Goal: Task Accomplishment & Management: Manage account settings

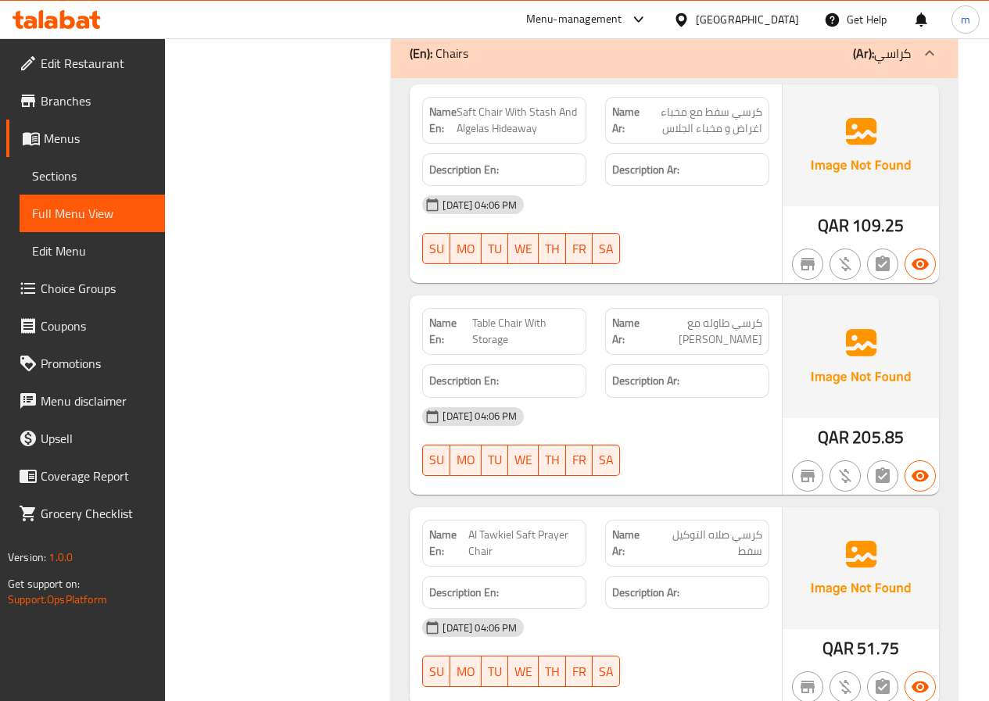
scroll to position [30747, 0]
click at [82, 143] on span "Menus" at bounding box center [98, 138] width 109 height 19
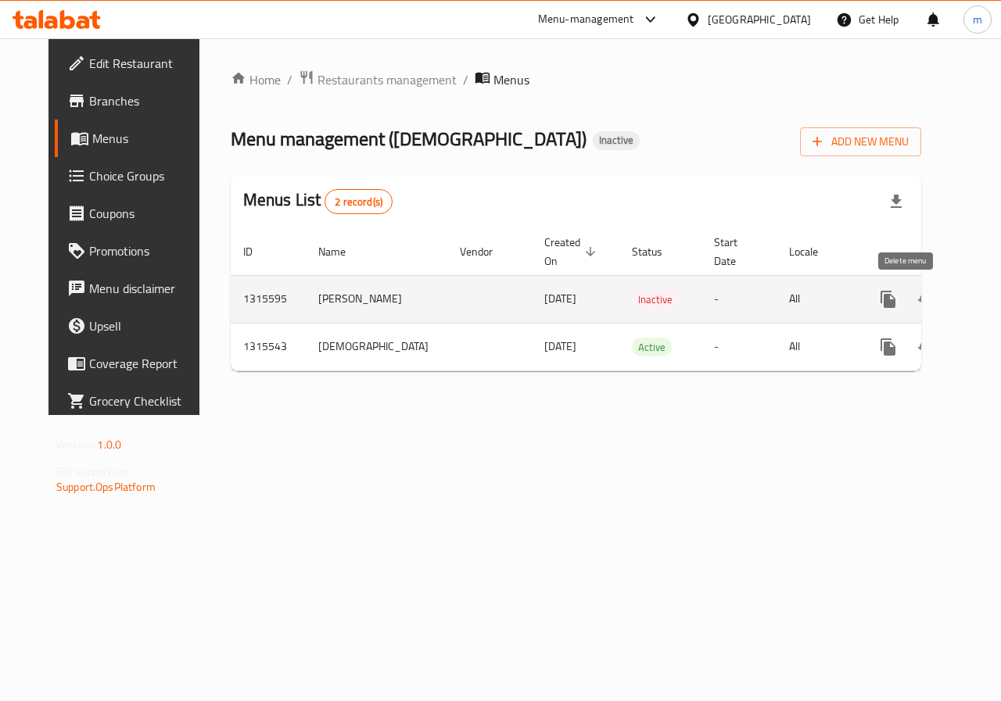
click at [958, 300] on icon "enhanced table" at bounding box center [963, 299] width 11 height 14
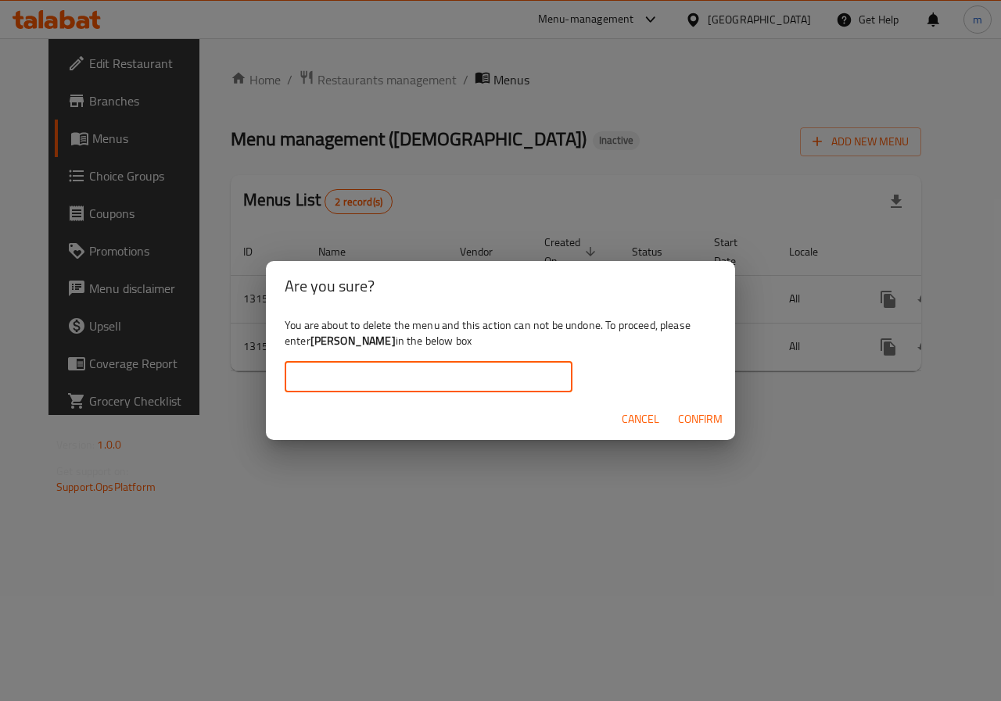
click at [448, 366] on input "text" at bounding box center [429, 376] width 288 height 31
type input "[PERSON_NAME]"
click at [693, 417] on span "Confirm" at bounding box center [700, 420] width 45 height 20
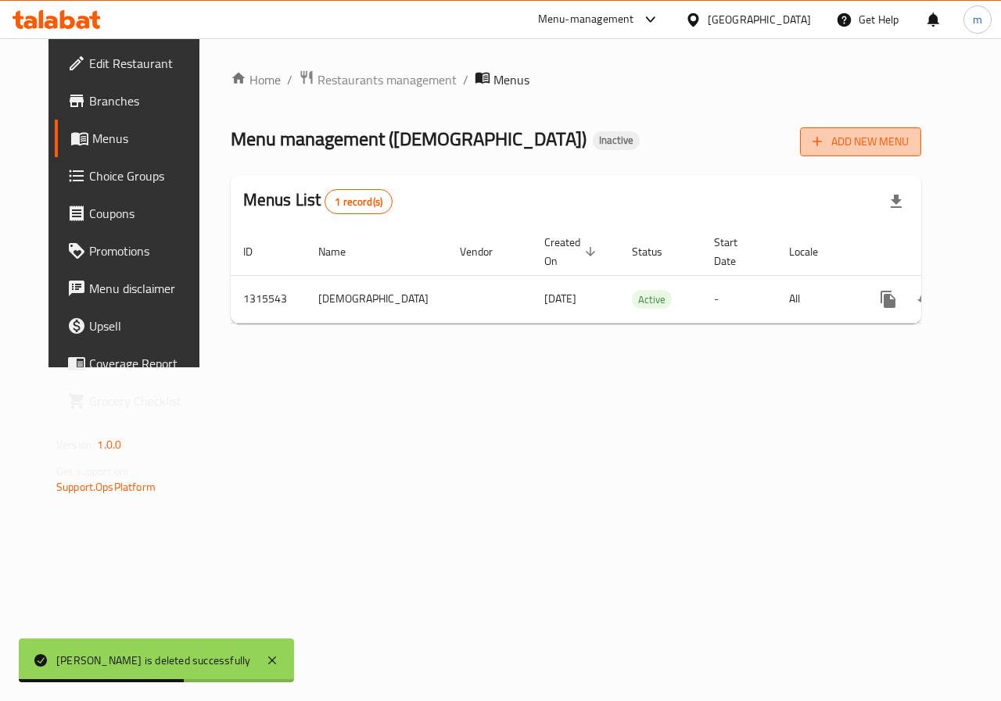
click at [904, 136] on span "Add New Menu" at bounding box center [860, 142] width 96 height 20
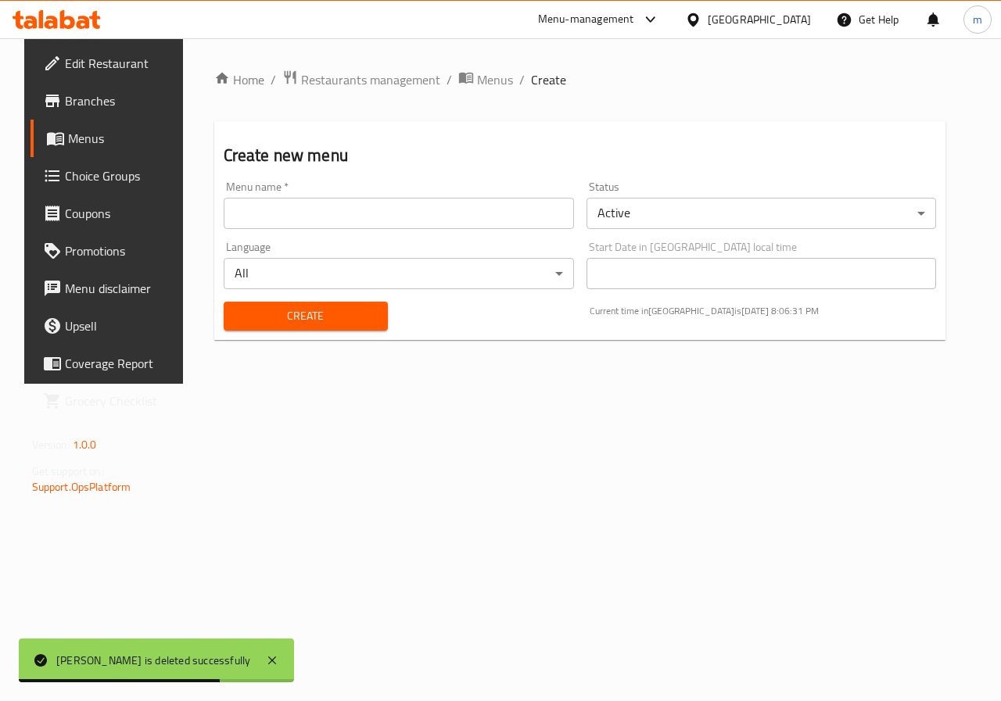
click at [799, 222] on body "mahmoud saeed is deleted successfully ​ Menu-management [GEOGRAPHIC_DATA] Get H…" at bounding box center [500, 369] width 1001 height 663
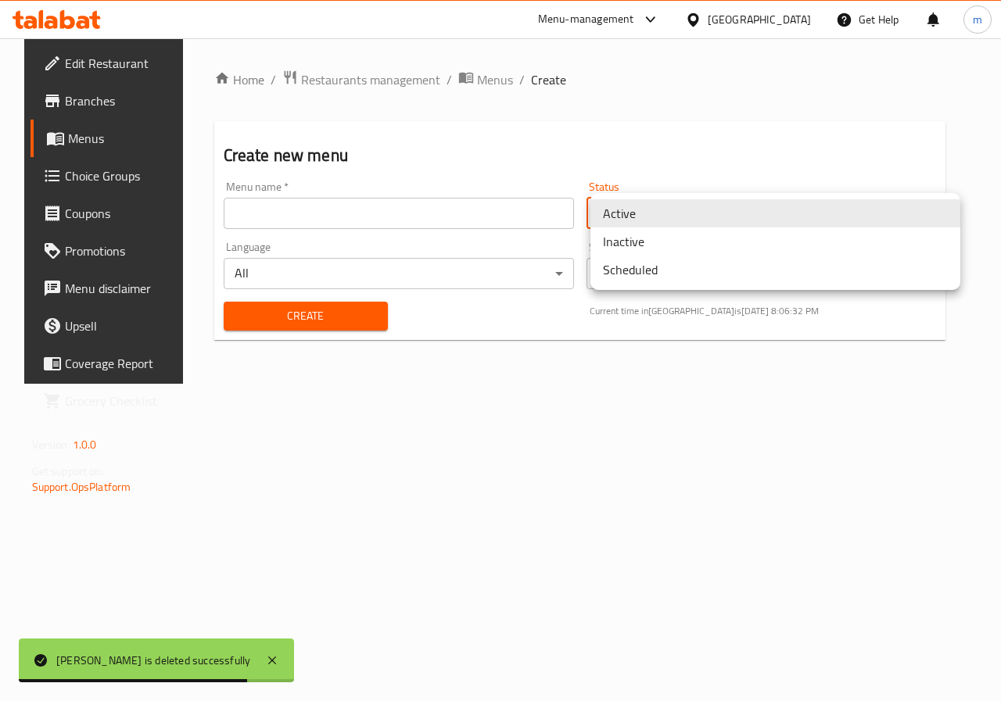
click at [711, 243] on li "Inactive" at bounding box center [775, 241] width 370 height 28
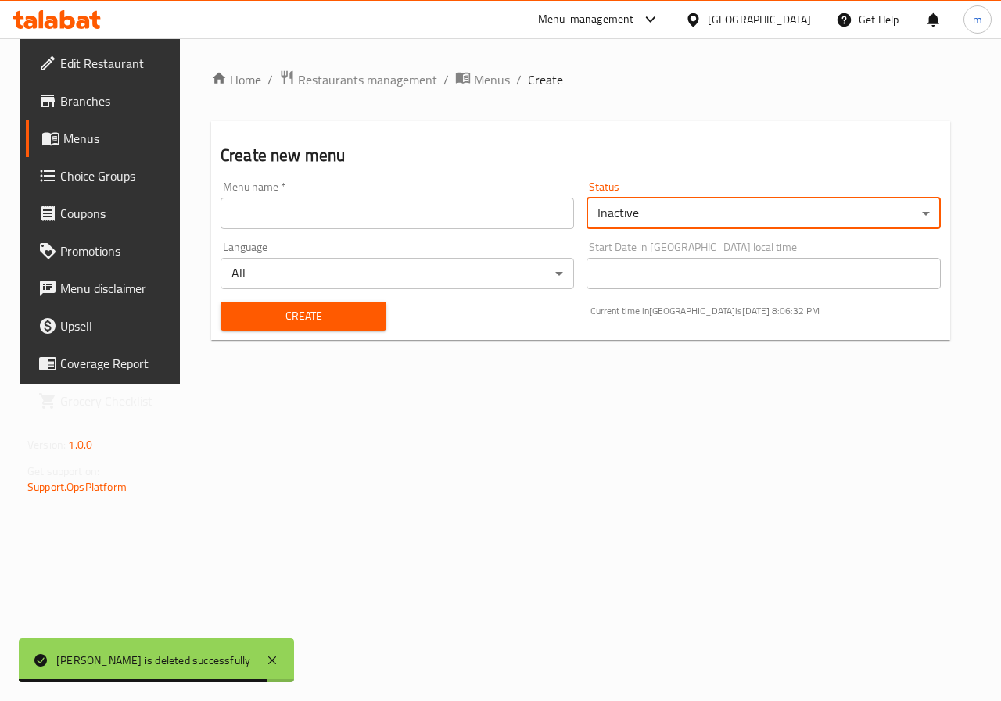
click at [456, 212] on input "text" at bounding box center [396, 213] width 353 height 31
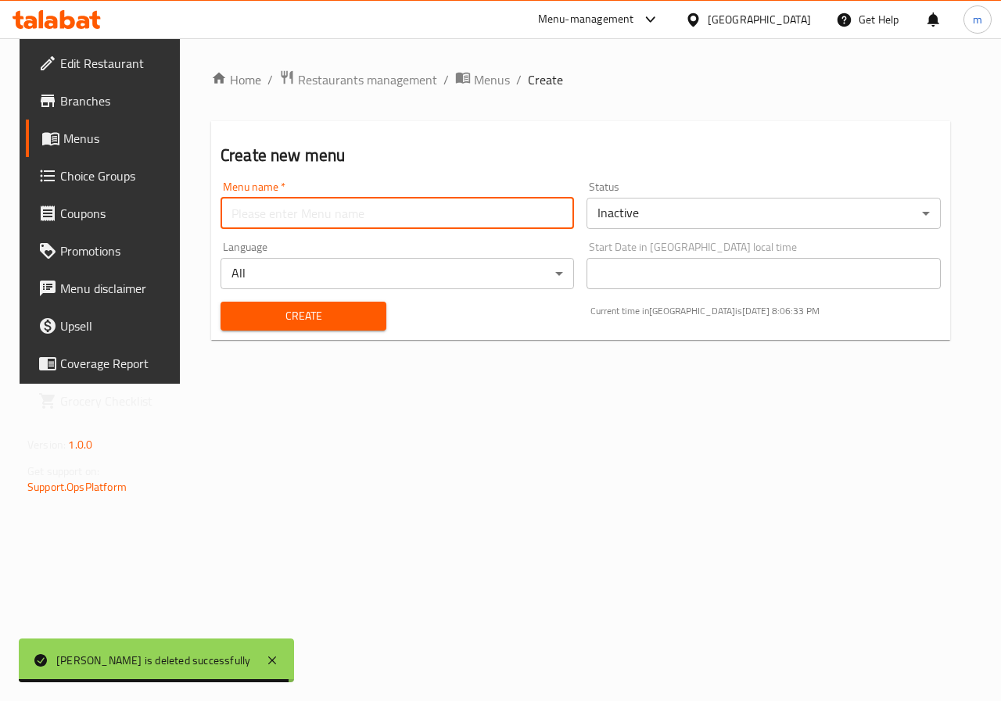
type input "[PERSON_NAME]"
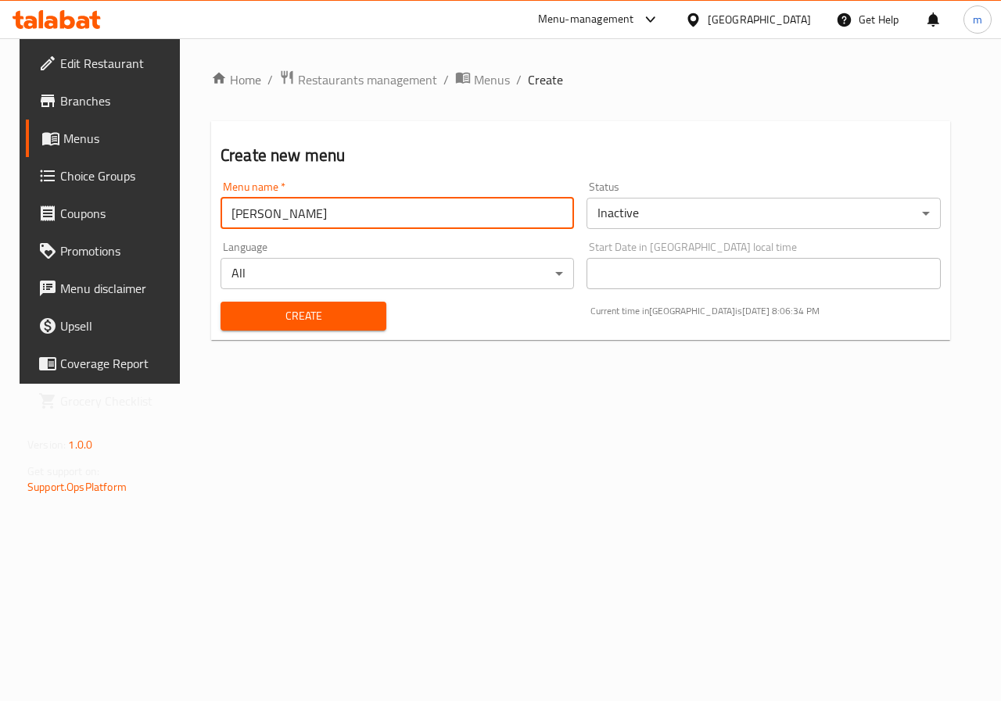
click at [338, 313] on span "Create" at bounding box center [303, 316] width 141 height 20
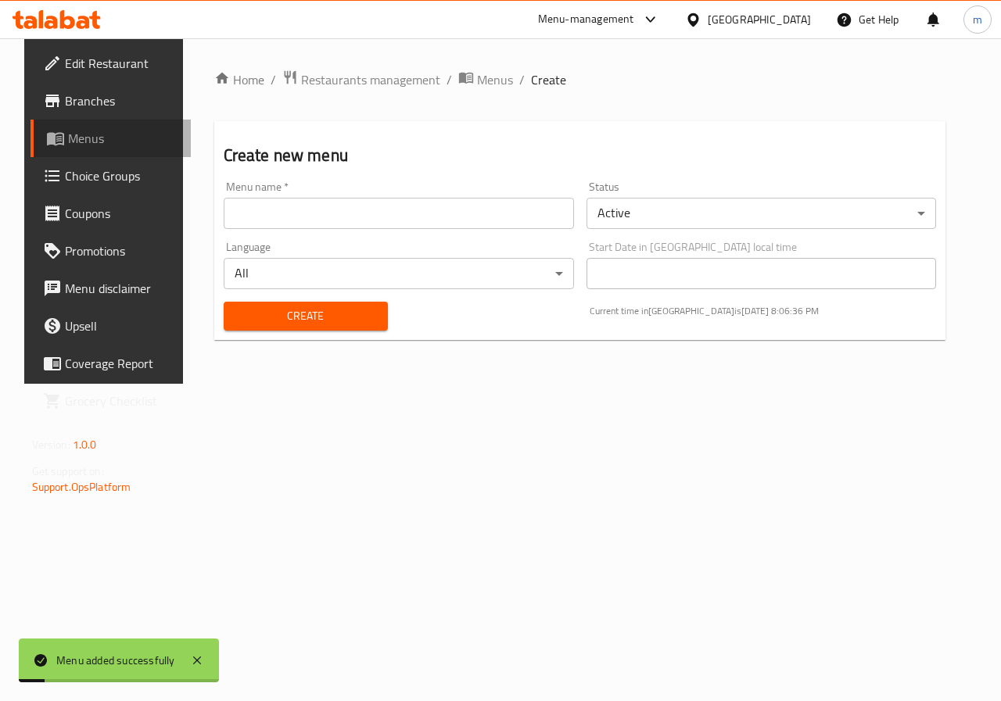
click at [95, 147] on span "Menus" at bounding box center [123, 138] width 111 height 19
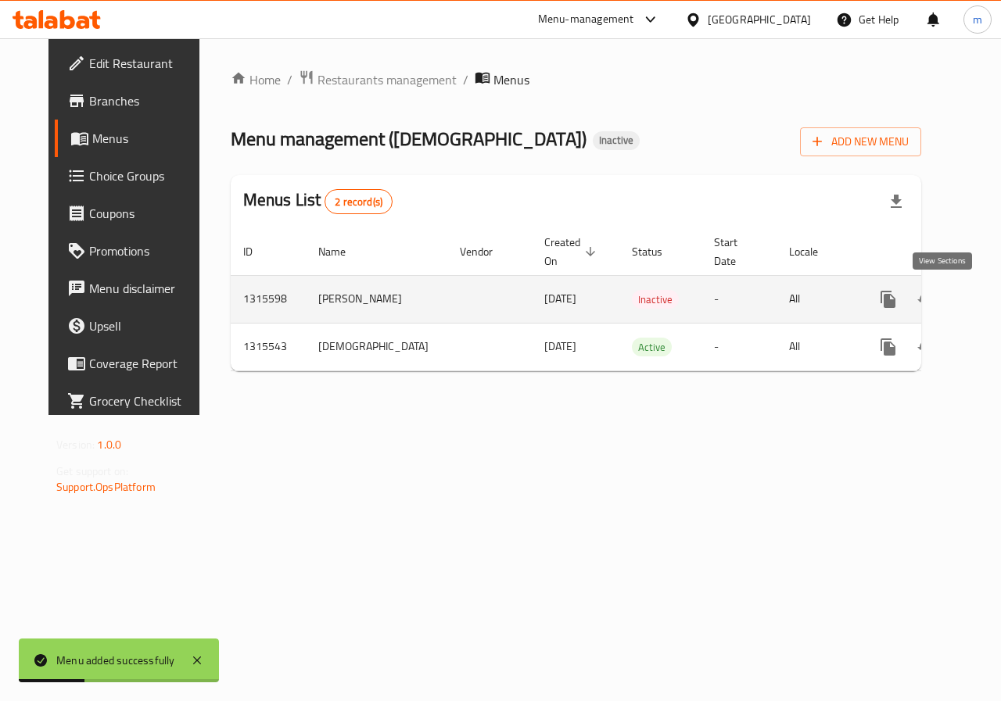
click at [988, 298] on icon "enhanced table" at bounding box center [1000, 299] width 19 height 19
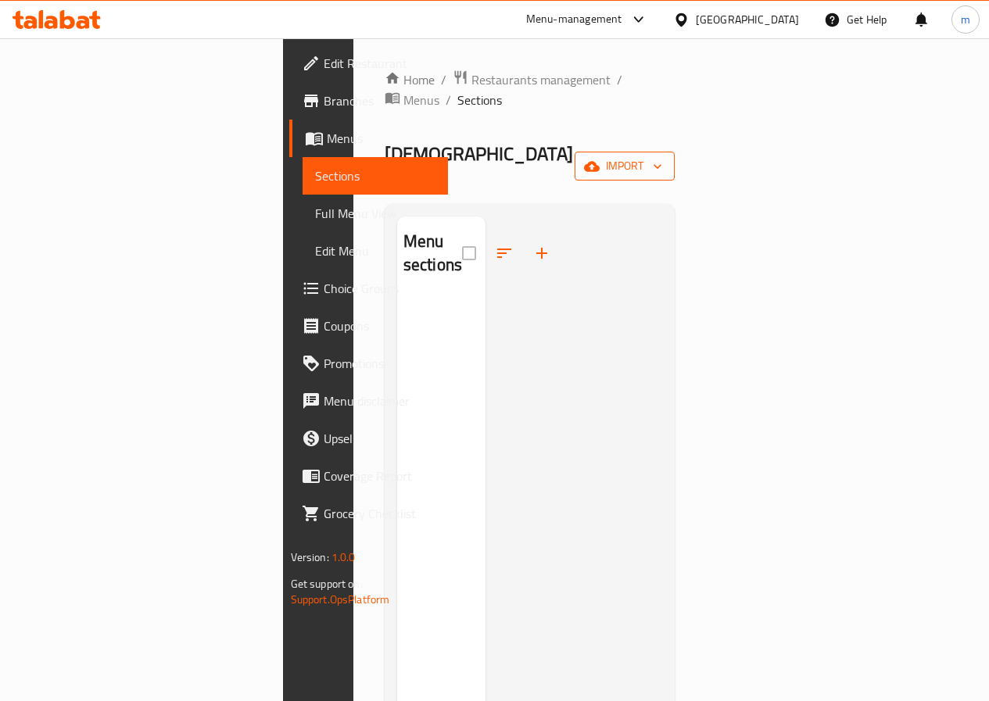
click at [662, 156] on span "import" at bounding box center [624, 166] width 75 height 20
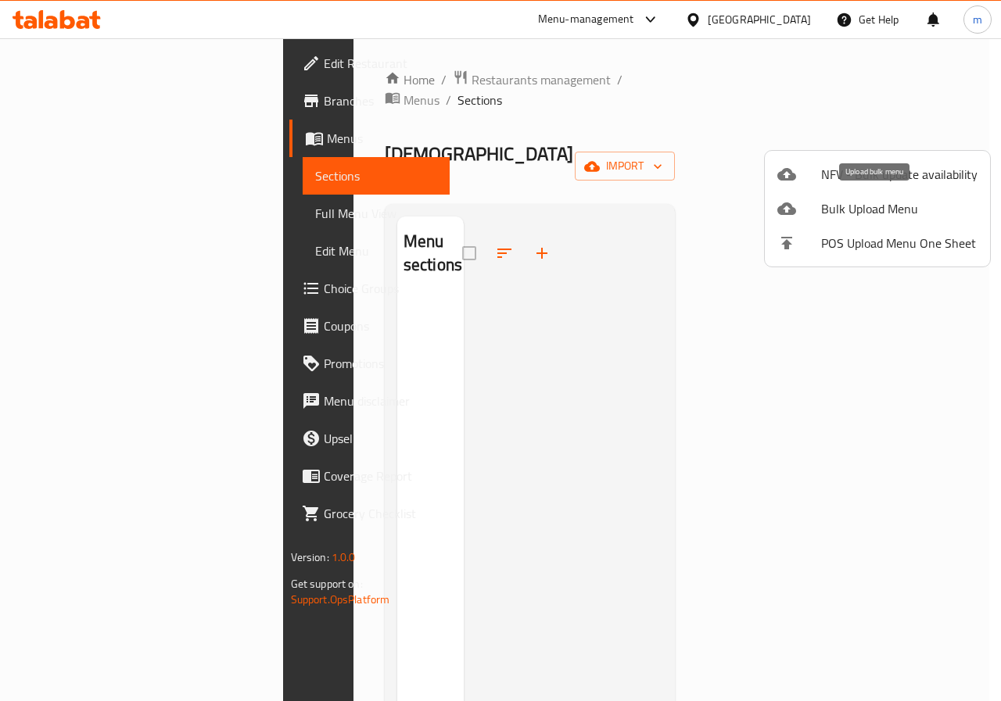
click at [852, 208] on span "Bulk Upload Menu" at bounding box center [899, 208] width 156 height 19
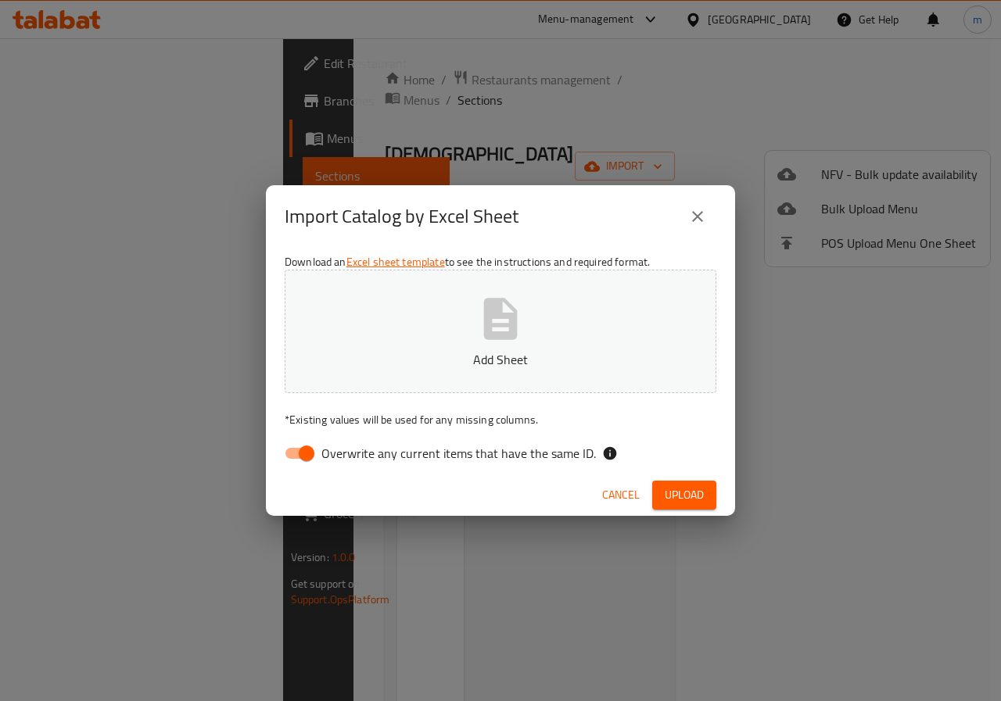
click at [304, 449] on input "Overwrite any current items that have the same ID." at bounding box center [306, 454] width 89 height 30
checkbox input "false"
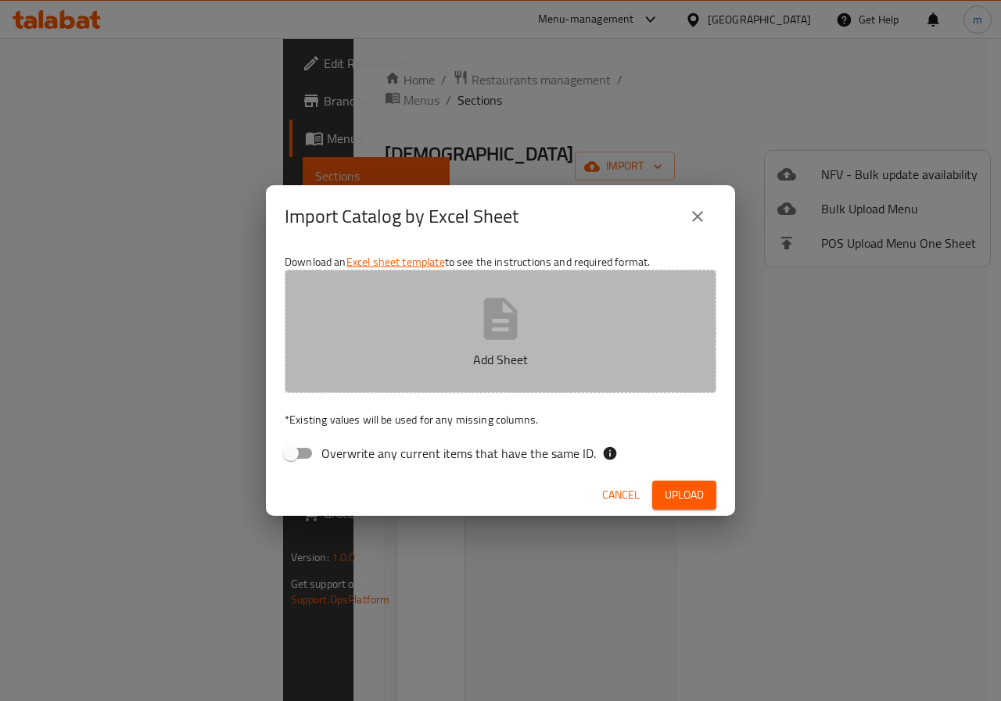
click at [463, 352] on p "Add Sheet" at bounding box center [500, 359] width 383 height 19
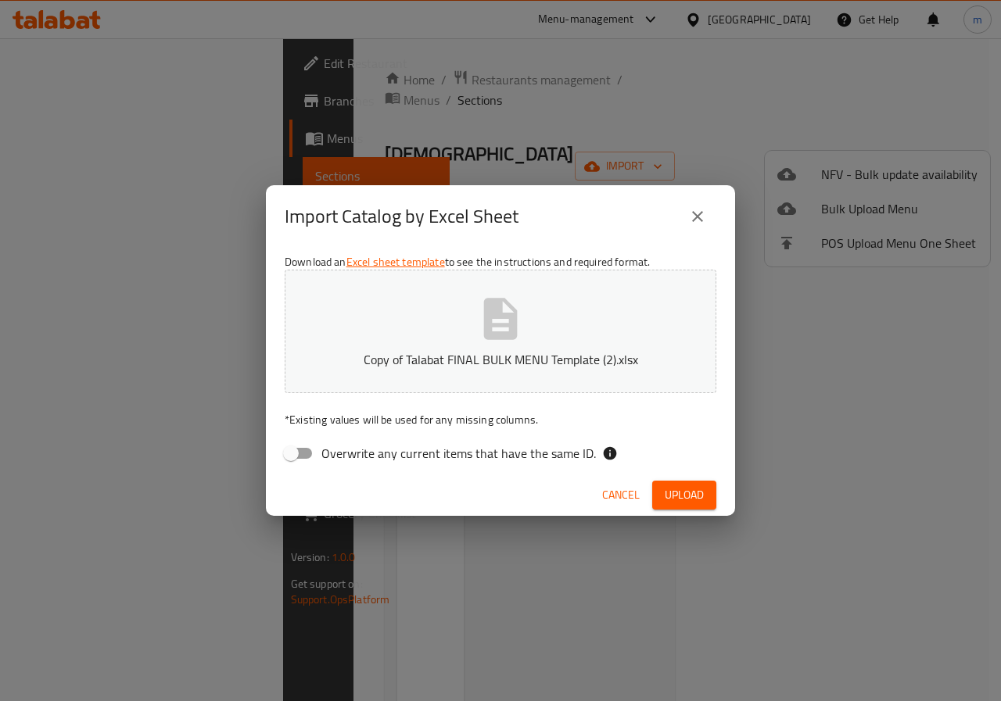
click at [680, 497] on span "Upload" at bounding box center [683, 495] width 39 height 20
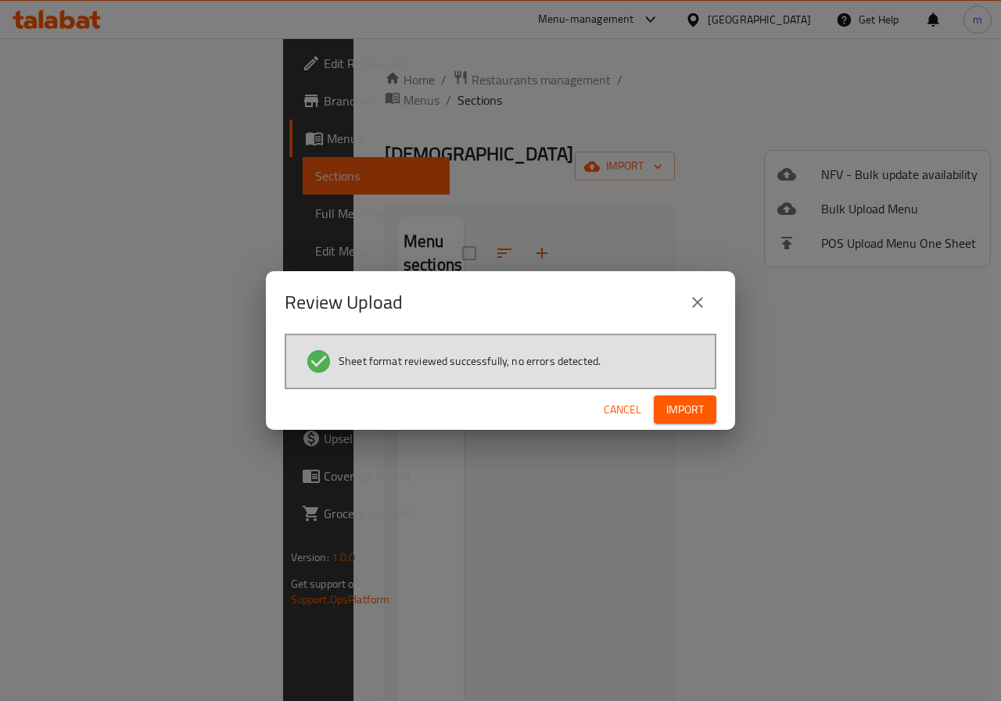
click at [675, 411] on span "Import" at bounding box center [685, 410] width 38 height 20
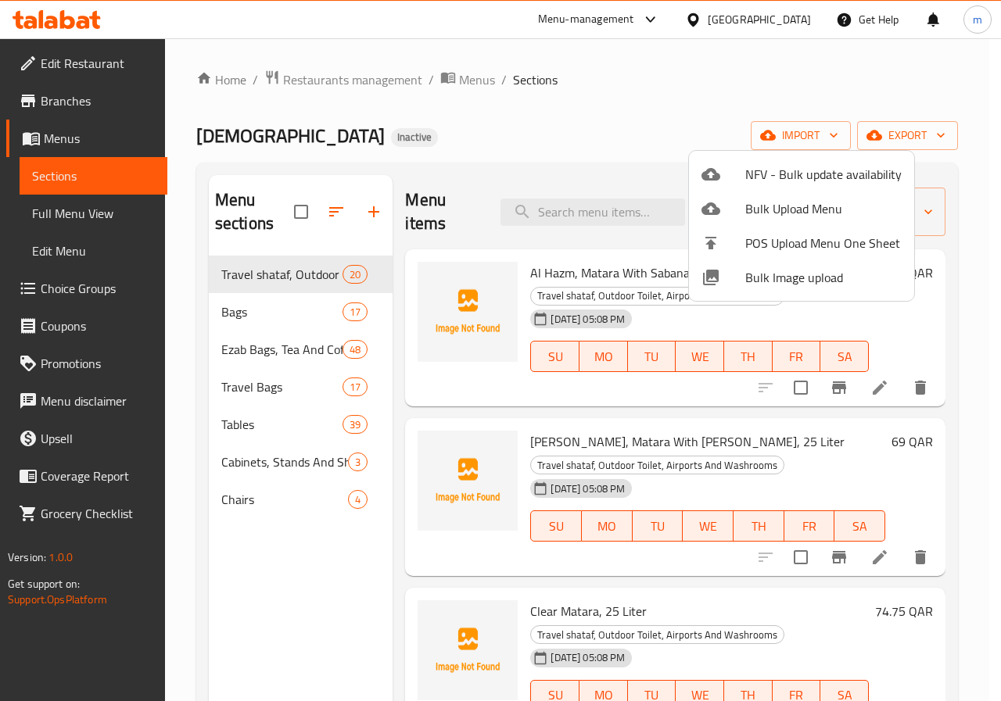
click at [69, 213] on div at bounding box center [500, 350] width 1001 height 701
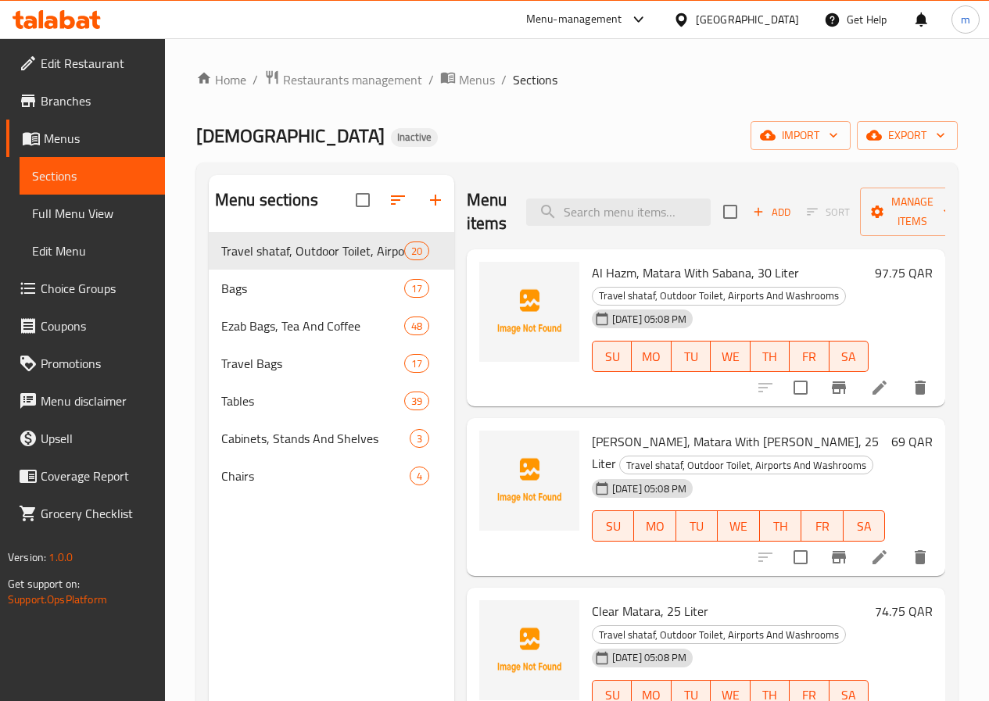
click at [79, 216] on span "Full Menu View" at bounding box center [92, 213] width 120 height 19
click at [65, 218] on span "Full Menu View" at bounding box center [92, 213] width 120 height 19
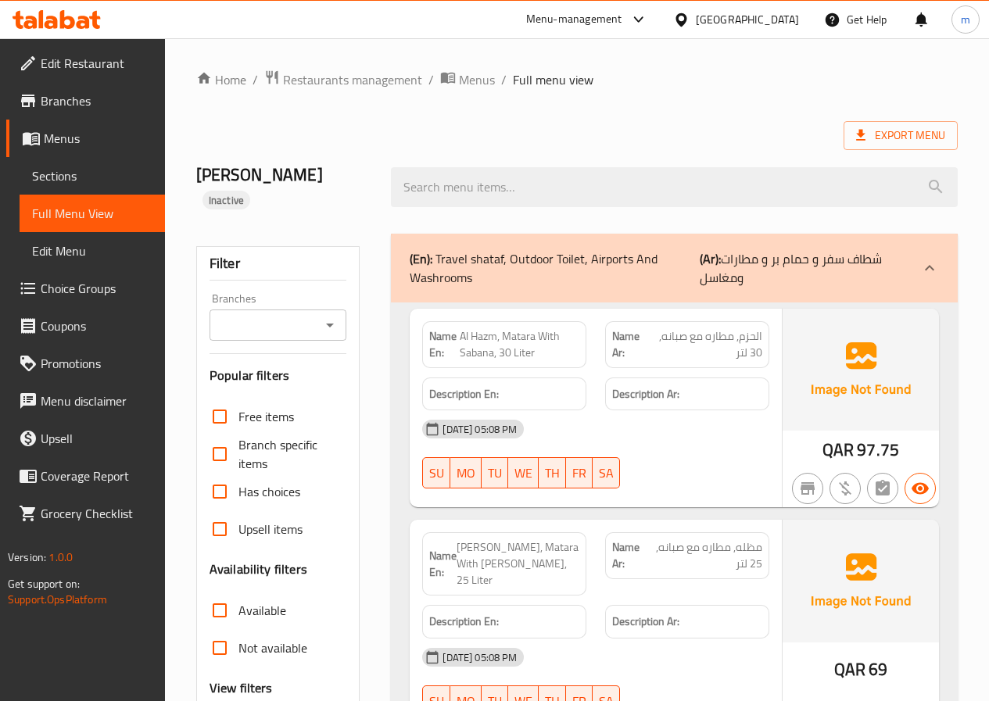
click at [66, 214] on span "Full Menu View" at bounding box center [92, 213] width 120 height 19
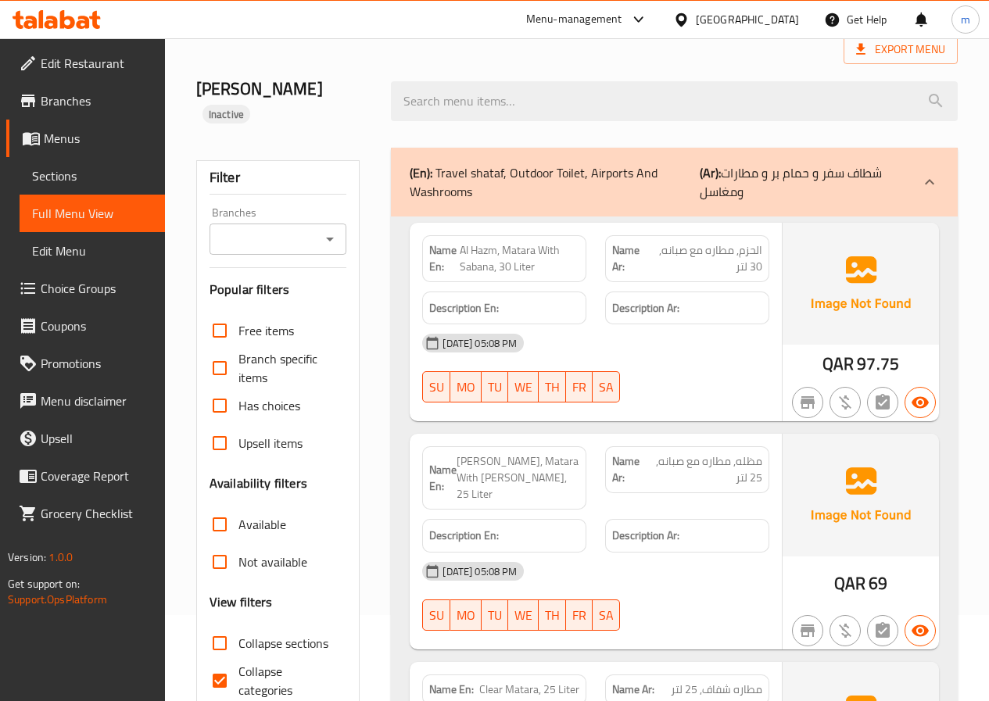
scroll to position [313, 0]
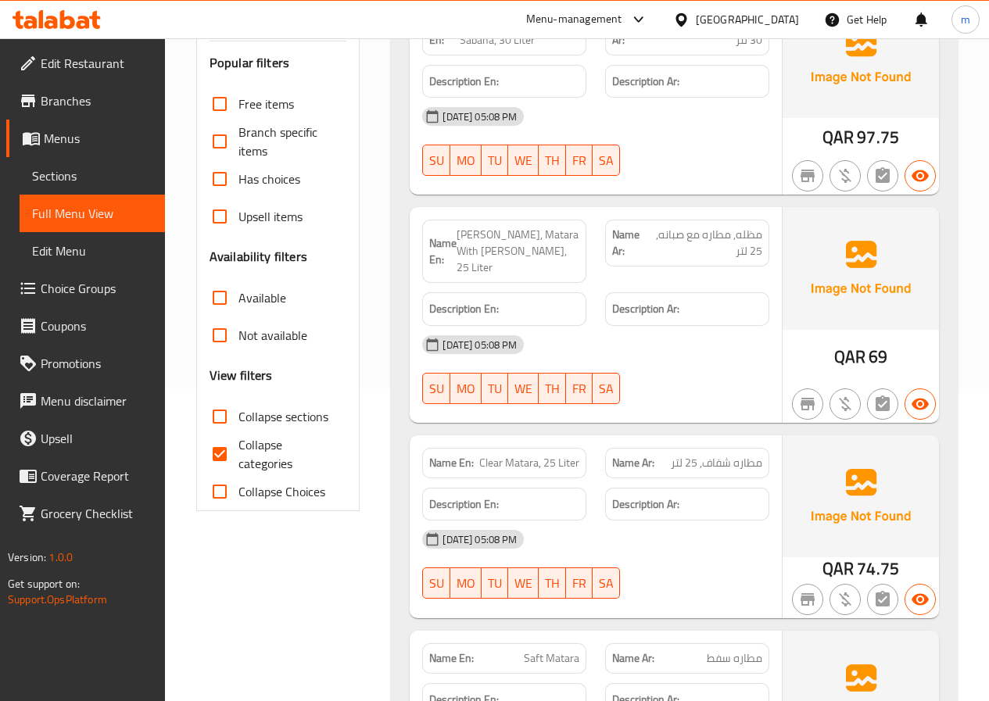
click at [224, 435] on input "Collapse categories" at bounding box center [220, 454] width 38 height 38
checkbox input "false"
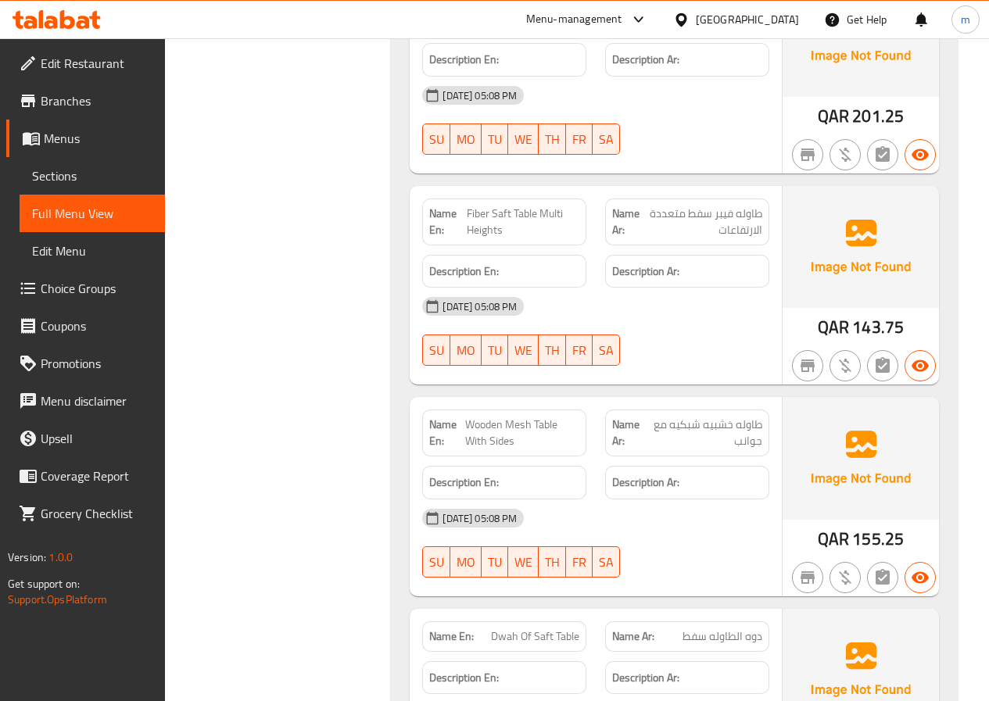
scroll to position [24796, 0]
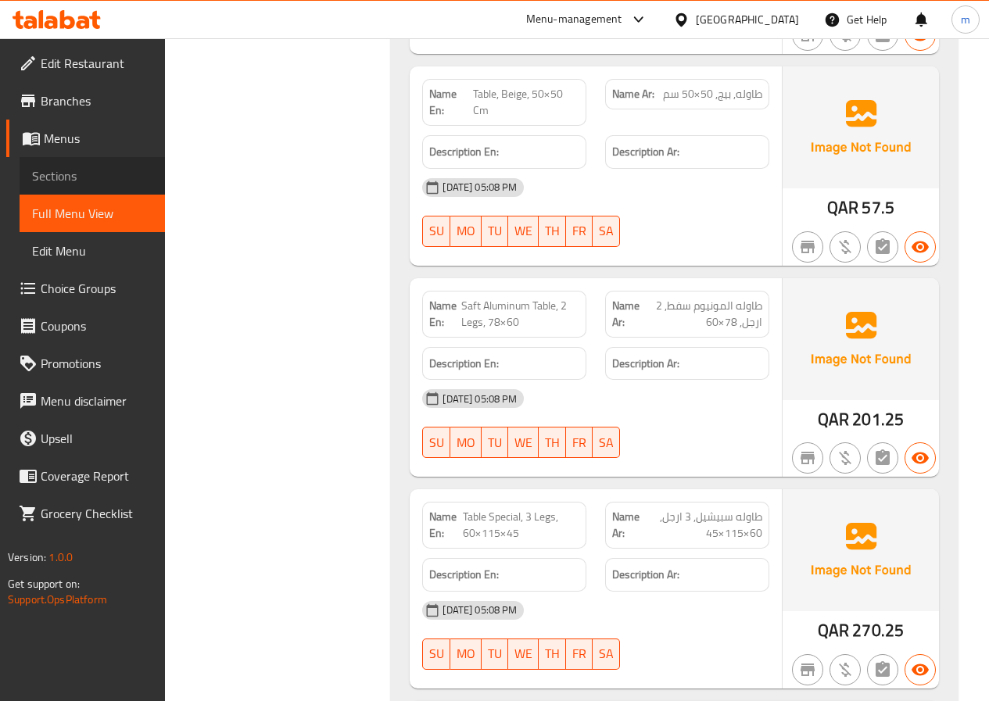
click at [71, 181] on span "Sections" at bounding box center [92, 175] width 120 height 19
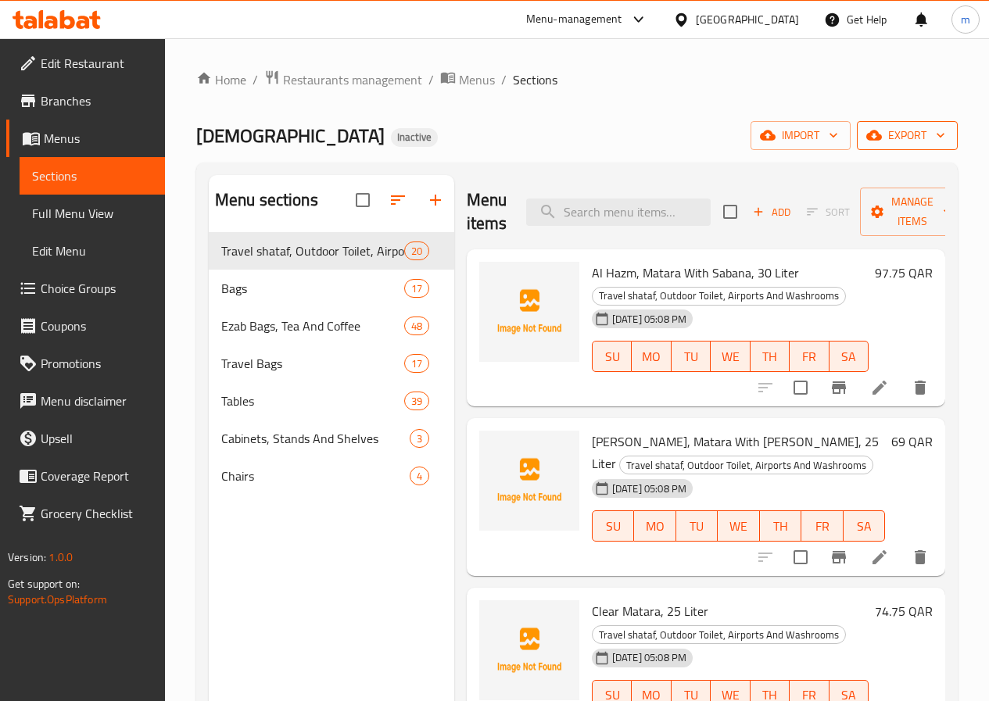
click at [904, 144] on span "export" at bounding box center [907, 136] width 76 height 20
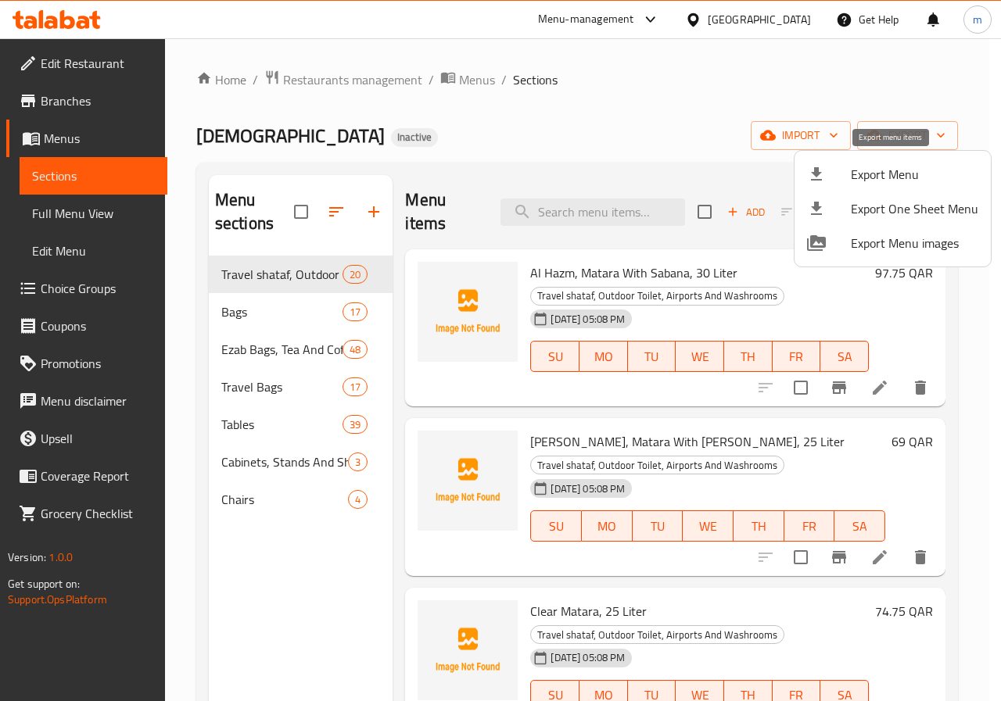
click at [897, 177] on span "Export Menu" at bounding box center [913, 174] width 127 height 19
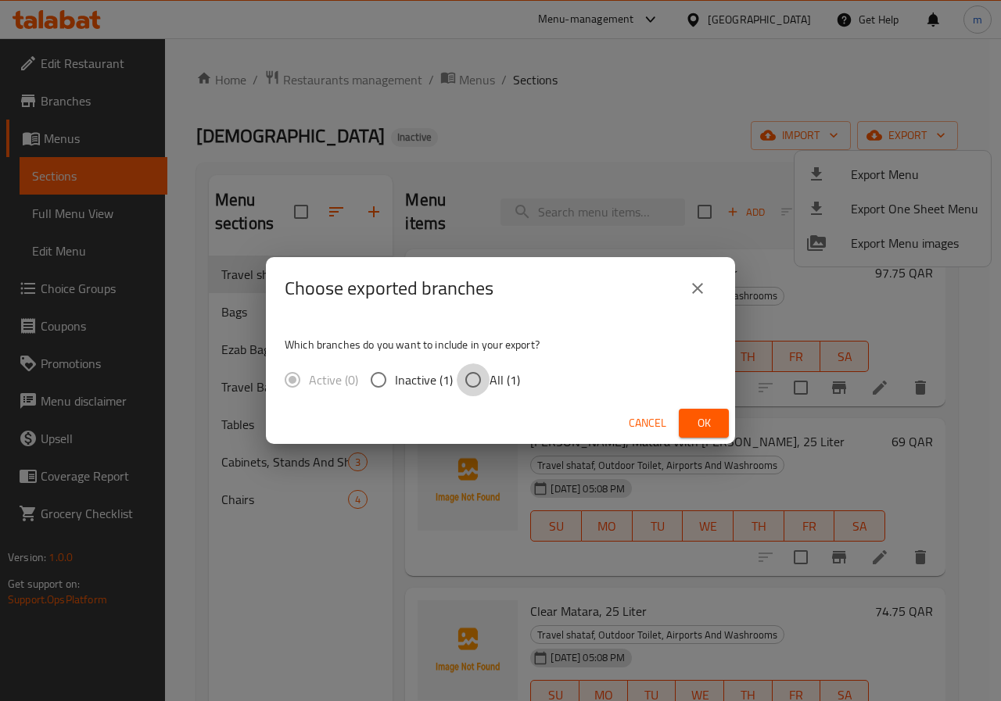
click at [474, 372] on input "All (1)" at bounding box center [473, 379] width 33 height 33
radio input "true"
click at [704, 424] on span "Ok" at bounding box center [703, 424] width 25 height 20
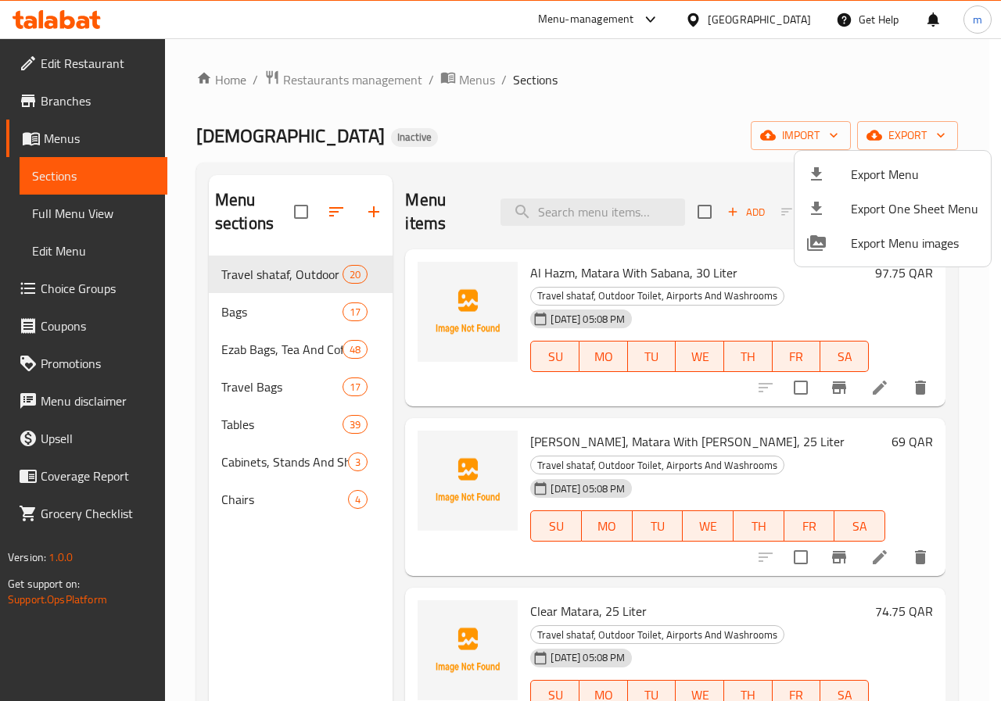
click at [75, 139] on div at bounding box center [500, 350] width 1001 height 701
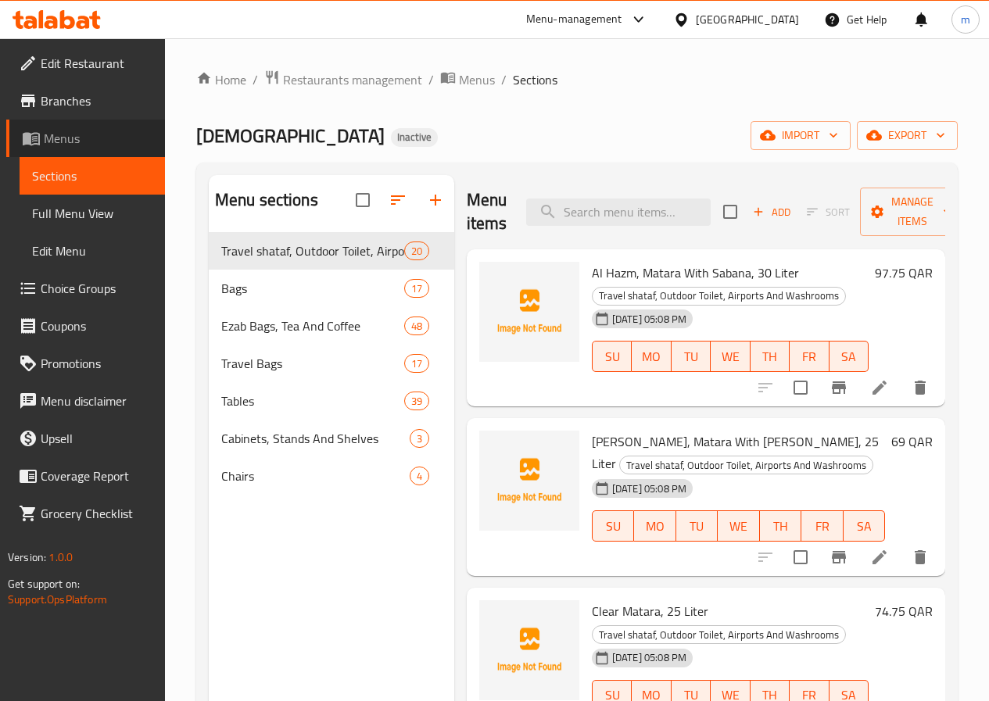
click at [75, 139] on span "Menus" at bounding box center [98, 138] width 109 height 19
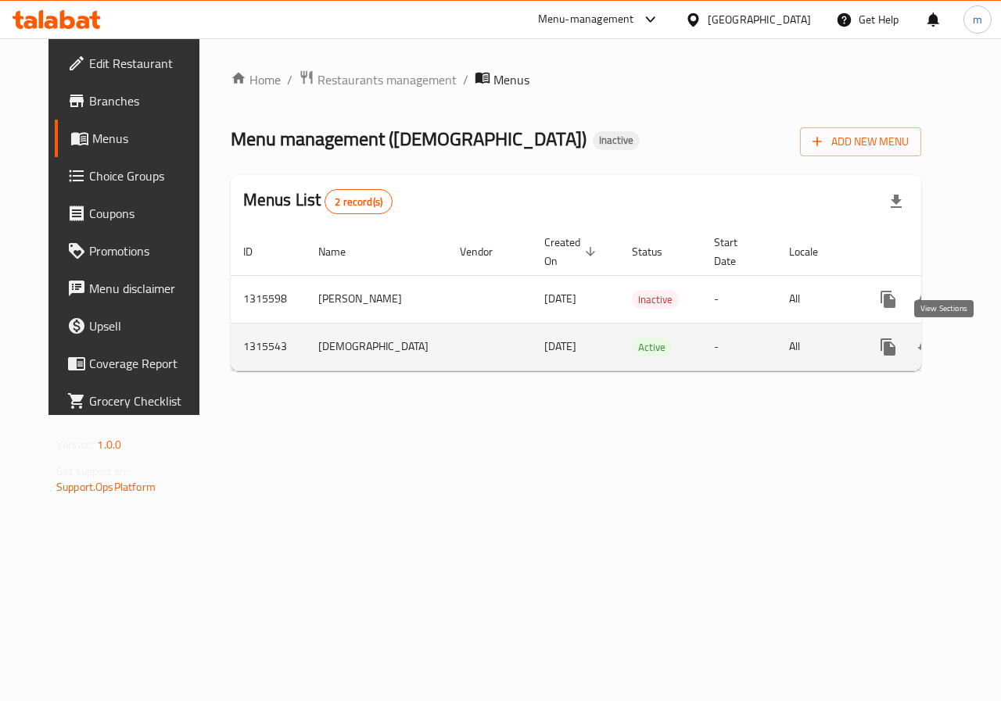
click at [988, 349] on icon "enhanced table" at bounding box center [1000, 347] width 19 height 19
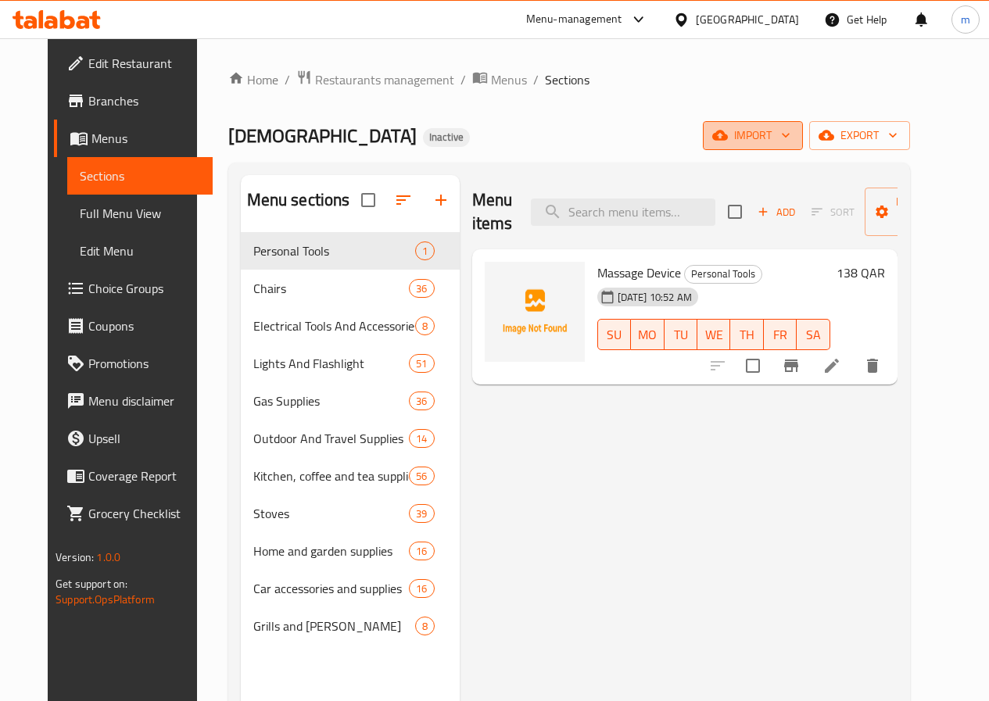
click at [790, 143] on span "import" at bounding box center [752, 136] width 75 height 20
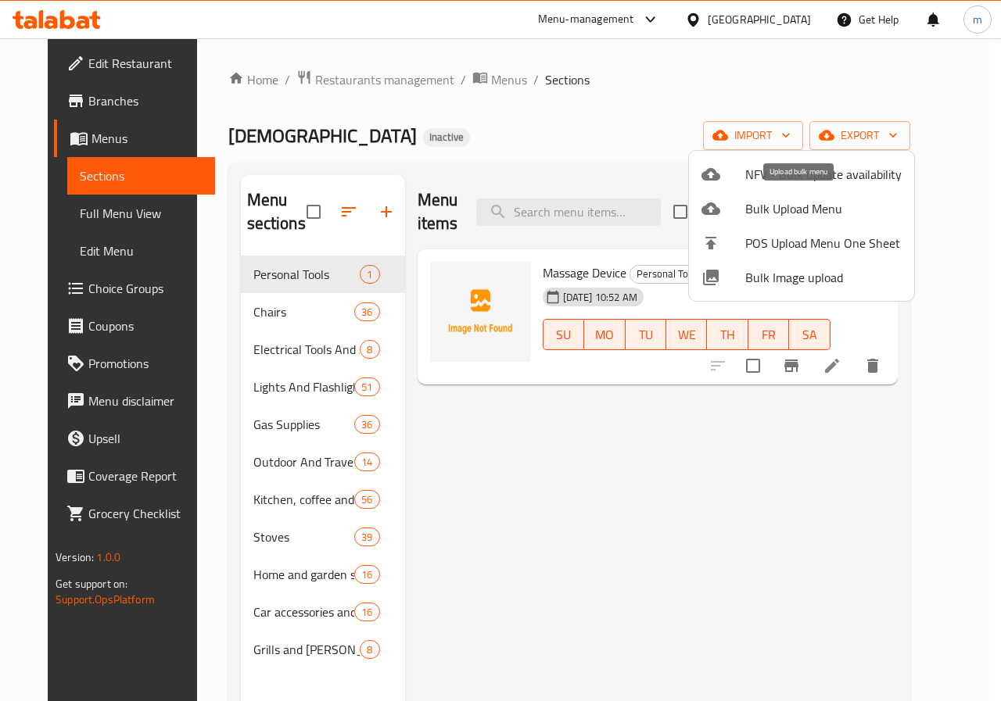
click at [834, 213] on span "Bulk Upload Menu" at bounding box center [823, 208] width 156 height 19
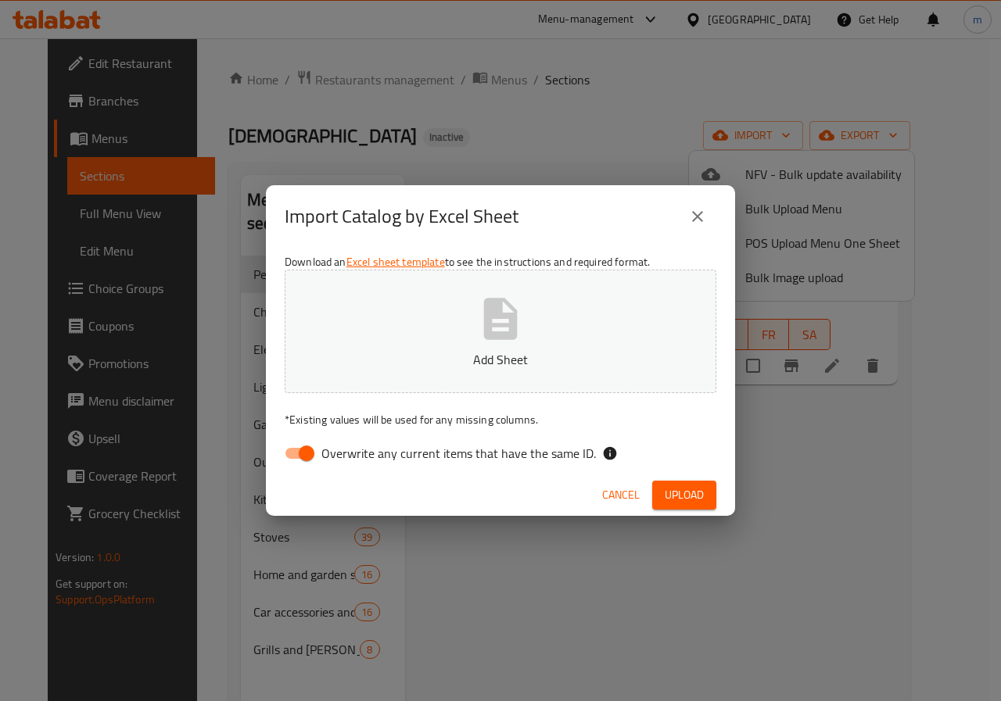
click at [311, 455] on input "Overwrite any current items that have the same ID." at bounding box center [306, 454] width 89 height 30
checkbox input "false"
click at [503, 339] on icon "button" at bounding box center [501, 318] width 34 height 41
click at [693, 494] on span "Upload" at bounding box center [683, 495] width 39 height 20
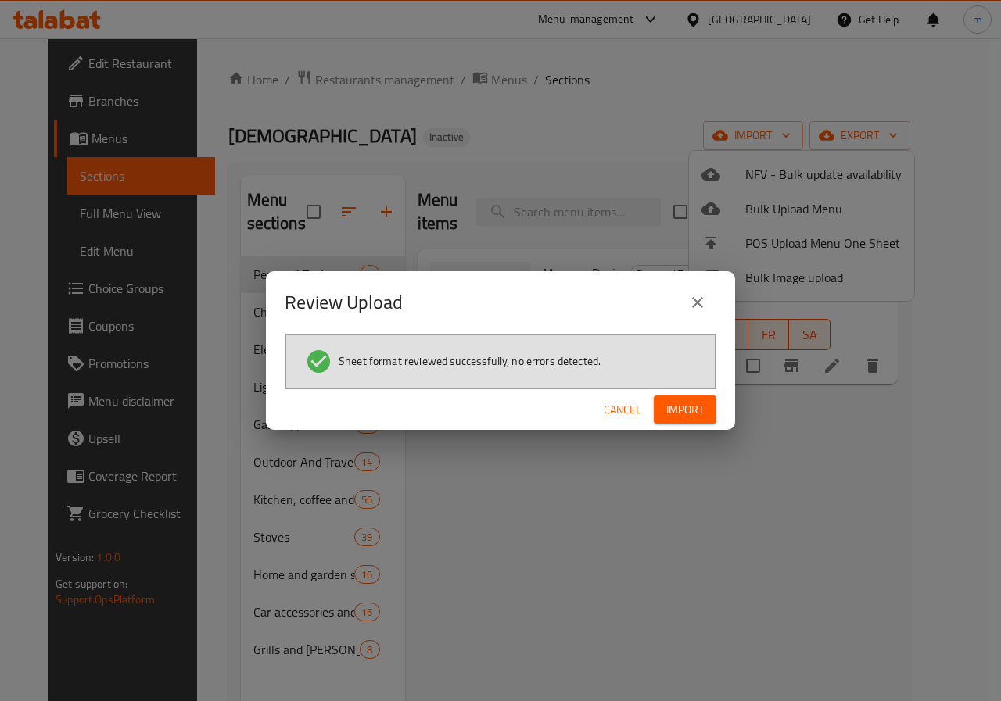
click at [678, 406] on span "Import" at bounding box center [685, 410] width 38 height 20
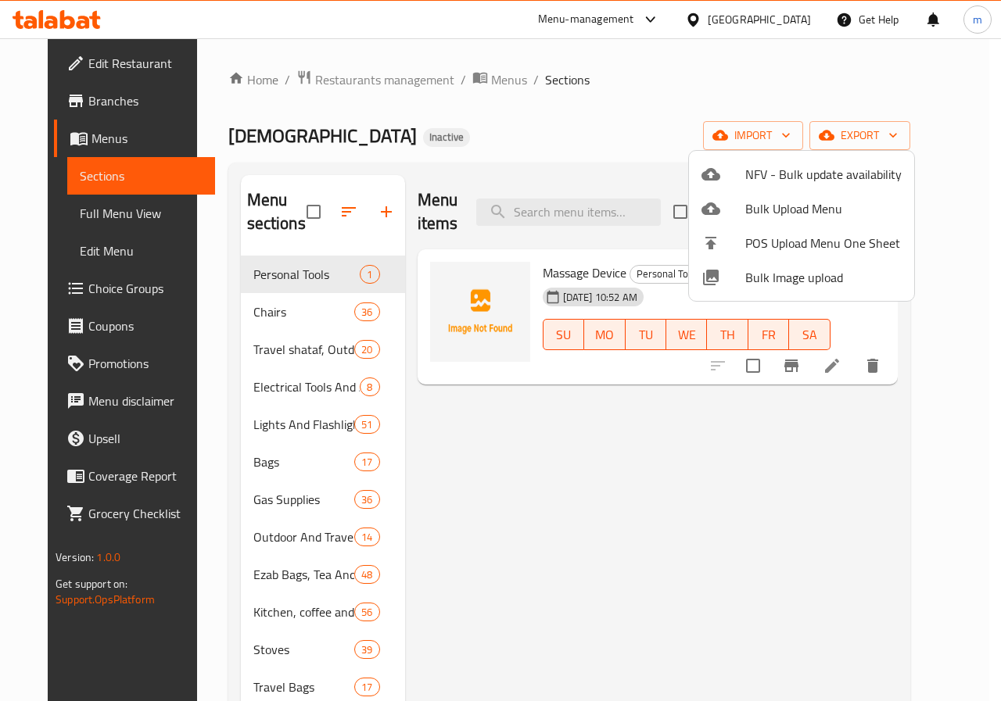
click at [440, 466] on div at bounding box center [500, 350] width 1001 height 701
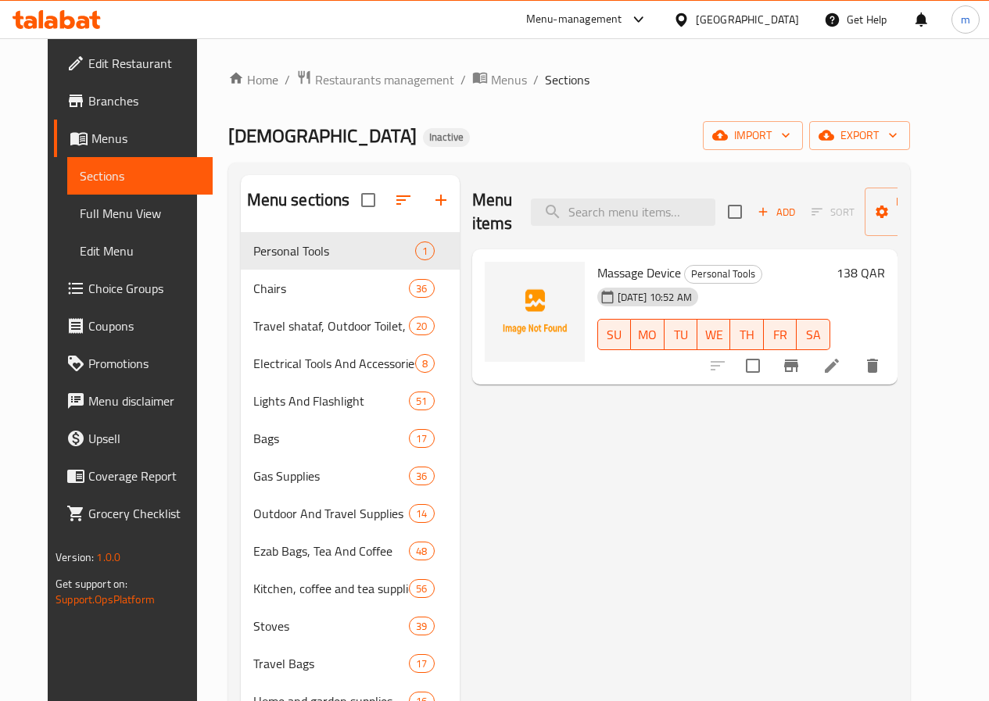
click at [91, 145] on span "Menus" at bounding box center [145, 138] width 109 height 19
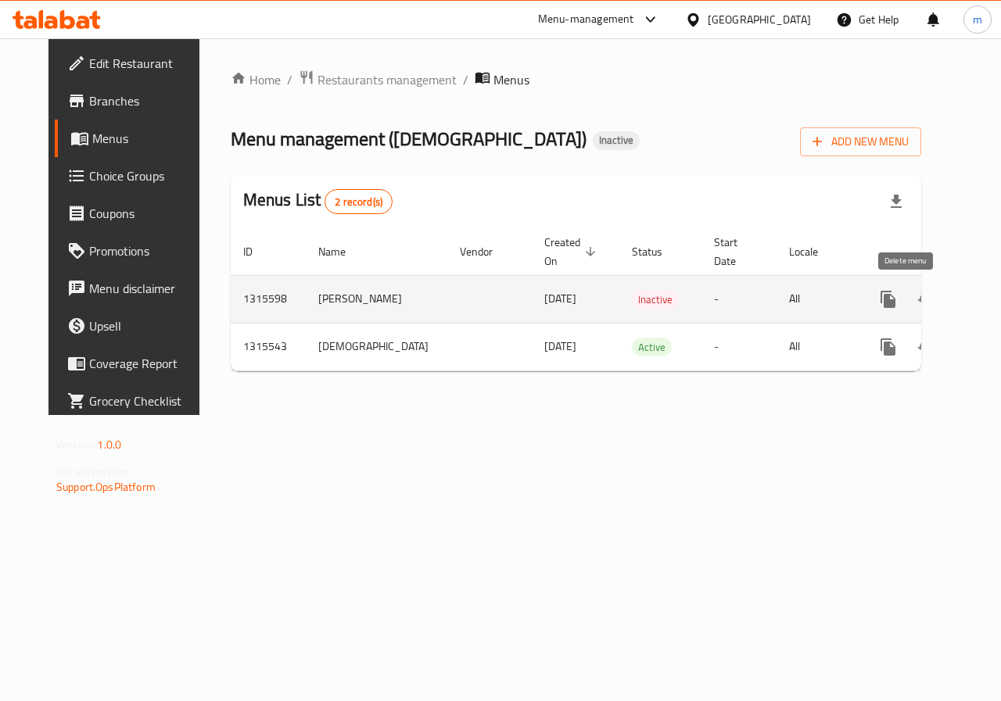
click at [958, 299] on icon "enhanced table" at bounding box center [963, 299] width 11 height 14
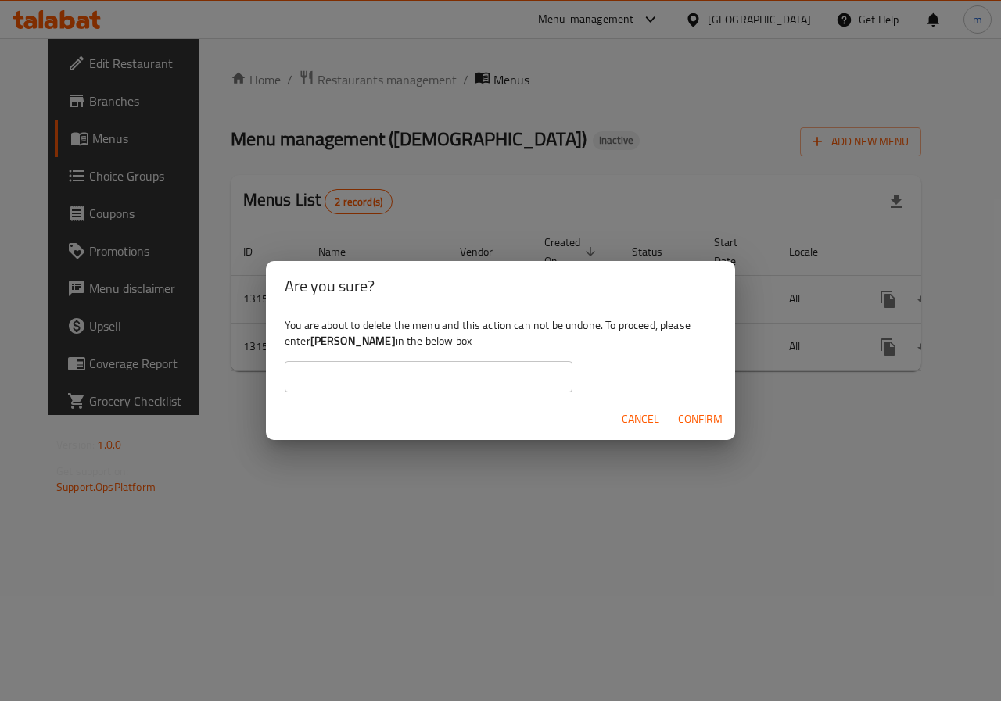
click at [517, 387] on input "text" at bounding box center [429, 376] width 288 height 31
type input "[PERSON_NAME]"
click at [718, 423] on span "Confirm" at bounding box center [700, 420] width 45 height 20
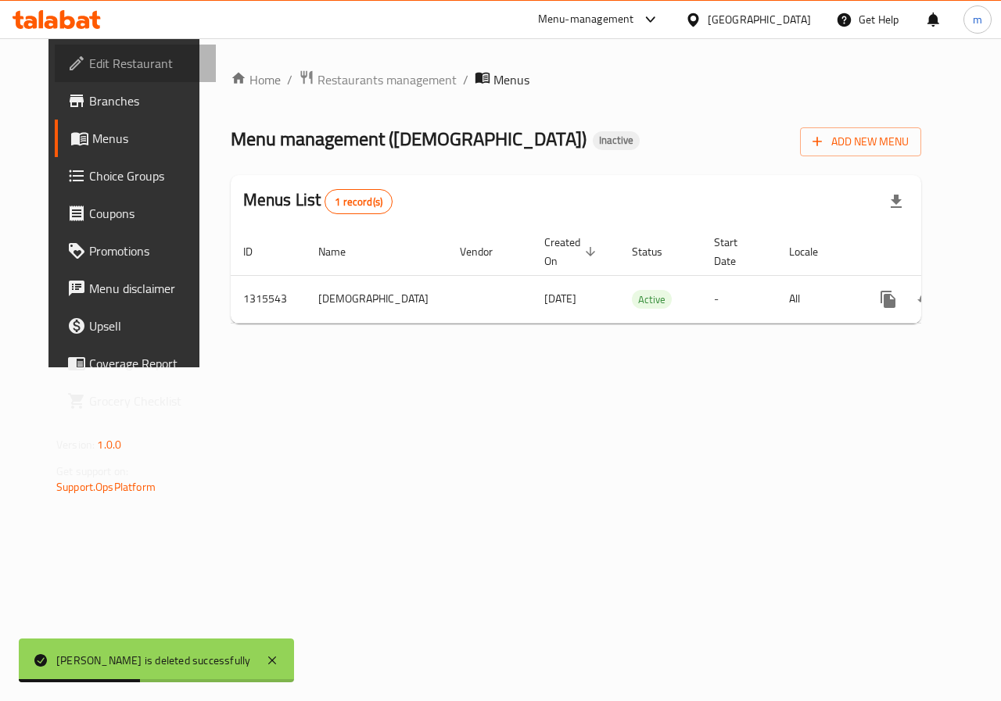
click at [123, 59] on span "Edit Restaurant" at bounding box center [146, 63] width 114 height 19
